Goal: Unclear

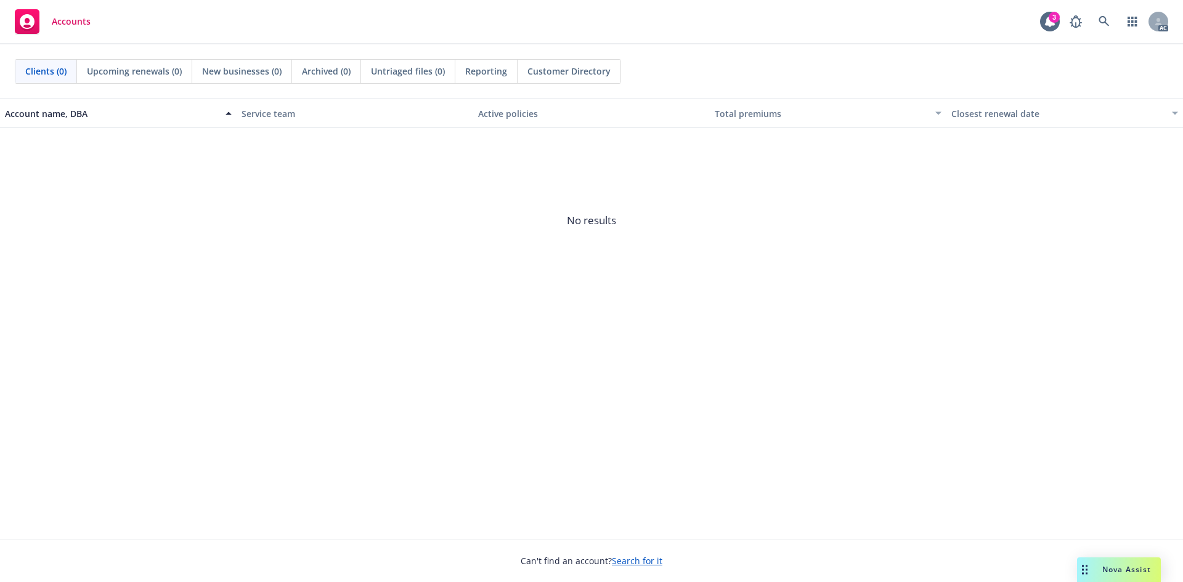
click at [321, 235] on span "No results" at bounding box center [591, 220] width 1183 height 185
